Goal: Task Accomplishment & Management: Complete application form

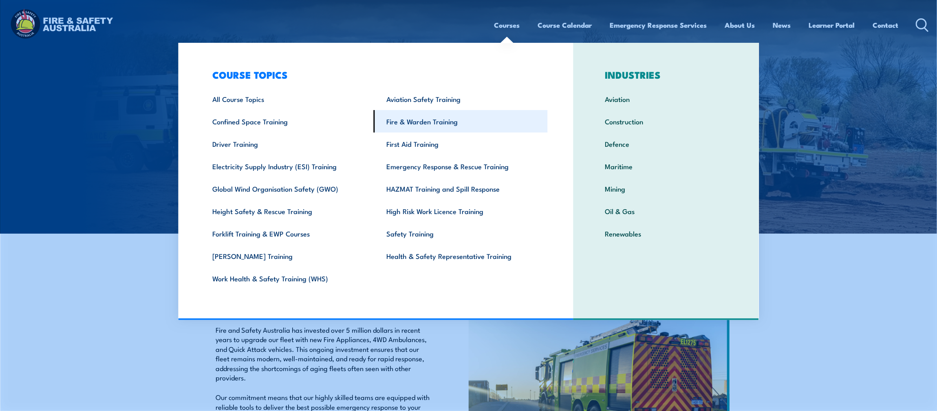
click at [418, 128] on link "Fire & Warden Training" at bounding box center [461, 121] width 174 height 22
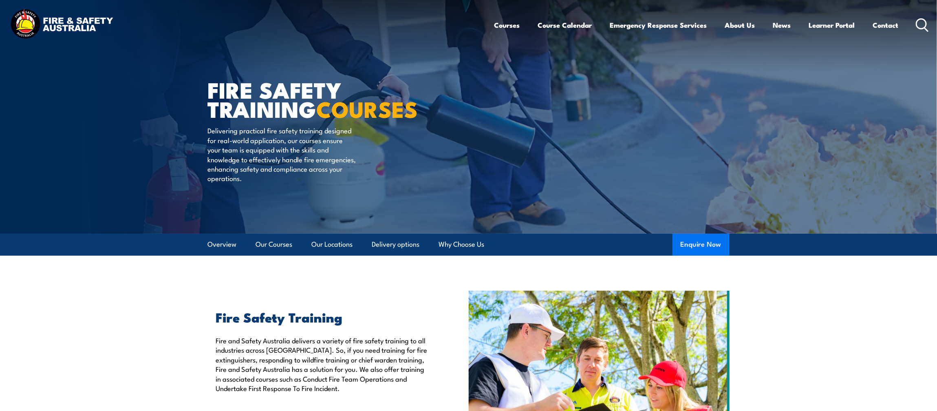
click at [715, 241] on button "Enquire Now" at bounding box center [700, 244] width 57 height 22
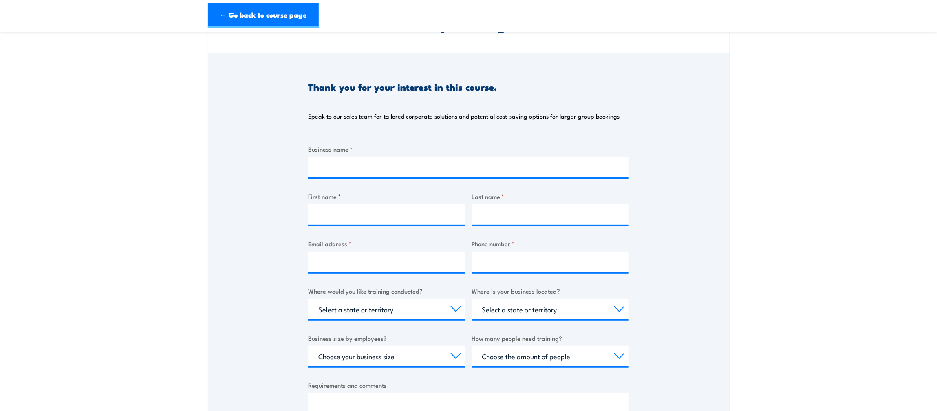
scroll to position [122, 0]
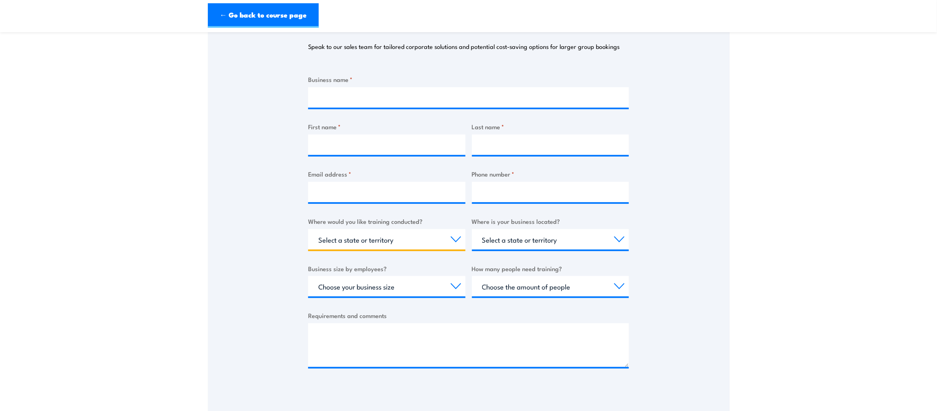
click at [454, 235] on select "Select a state or territory Nationally - multiple locations [GEOGRAPHIC_DATA] […" at bounding box center [386, 239] width 157 height 20
select select "Nationally - multiple locations"
click at [308, 229] on select "Select a state or territory Nationally - multiple locations [GEOGRAPHIC_DATA] […" at bounding box center [386, 239] width 157 height 20
click at [455, 239] on select "Select a state or territory Nationally - multiple locations [GEOGRAPHIC_DATA] […" at bounding box center [386, 239] width 157 height 20
click at [459, 241] on select "Select a state or territory Nationally - multiple locations [GEOGRAPHIC_DATA] […" at bounding box center [386, 239] width 157 height 20
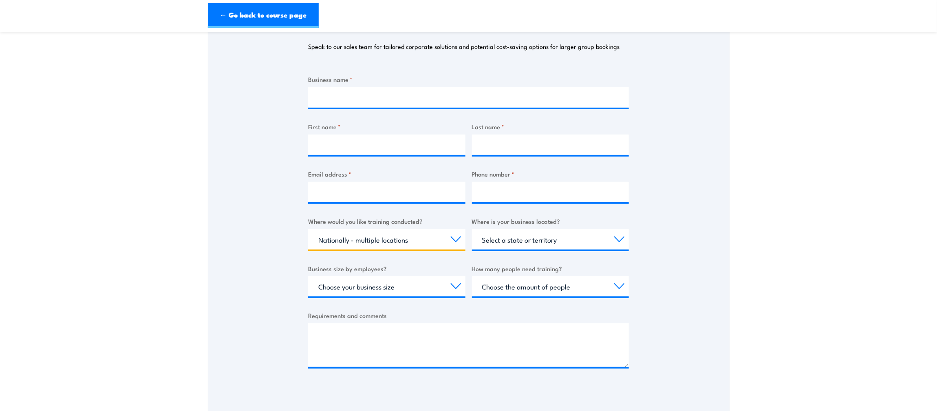
click at [458, 239] on select "Select a state or territory Nationally - multiple locations [GEOGRAPHIC_DATA] […" at bounding box center [386, 239] width 157 height 20
click at [801, 139] on section "Fire Safety Training Courses Thank you for your interest in this course. Speak …" at bounding box center [468, 184] width 937 height 530
